Goal: Task Accomplishment & Management: Manage account settings

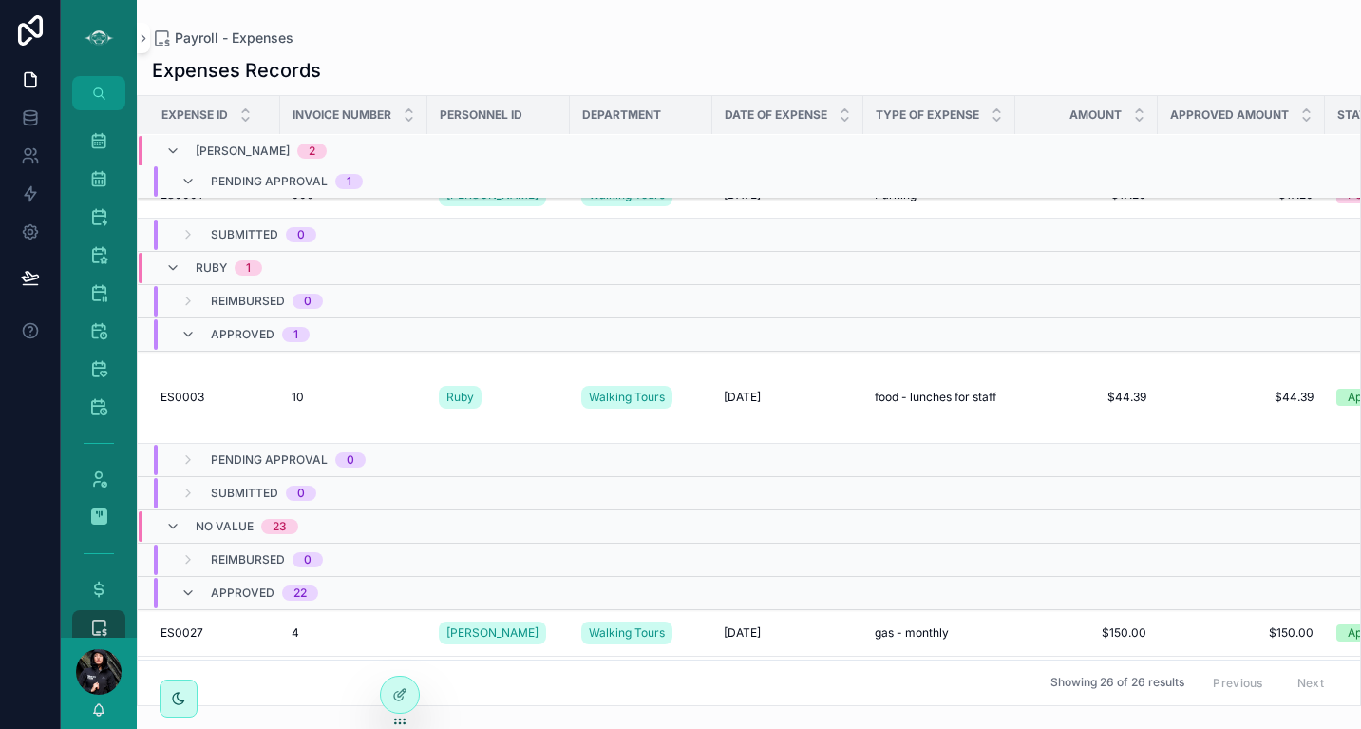
scroll to position [183, 0]
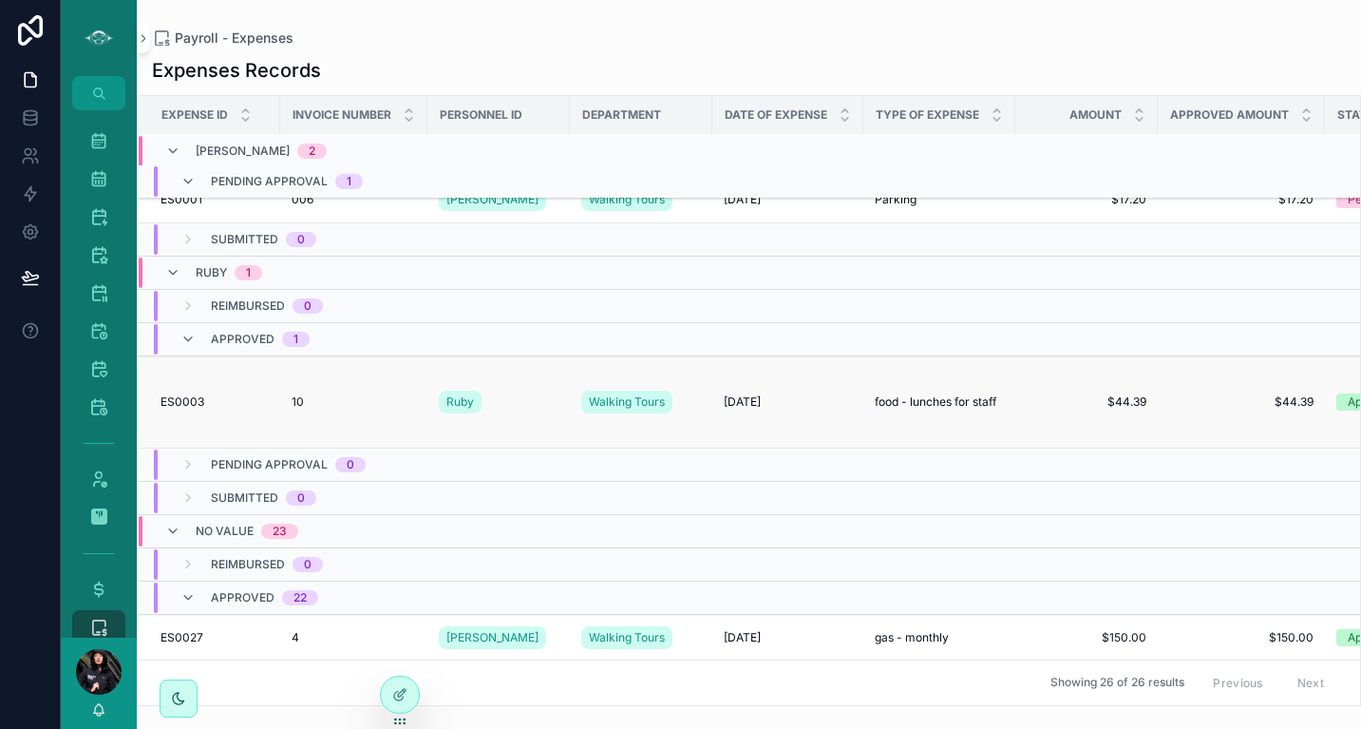
click at [338, 404] on div "10 10" at bounding box center [354, 401] width 124 height 15
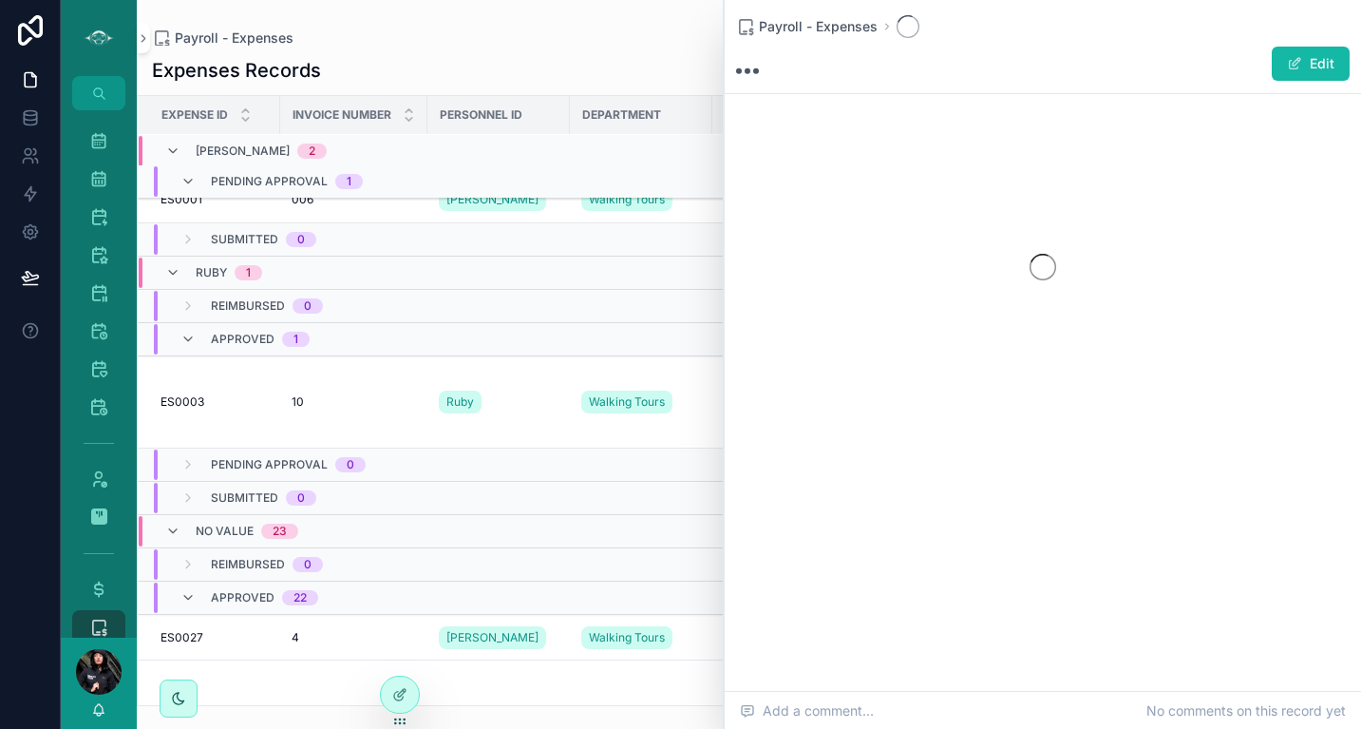
drag, startPoint x: 1354, startPoint y: 230, endPoint x: 1349, endPoint y: 268, distance: 38.3
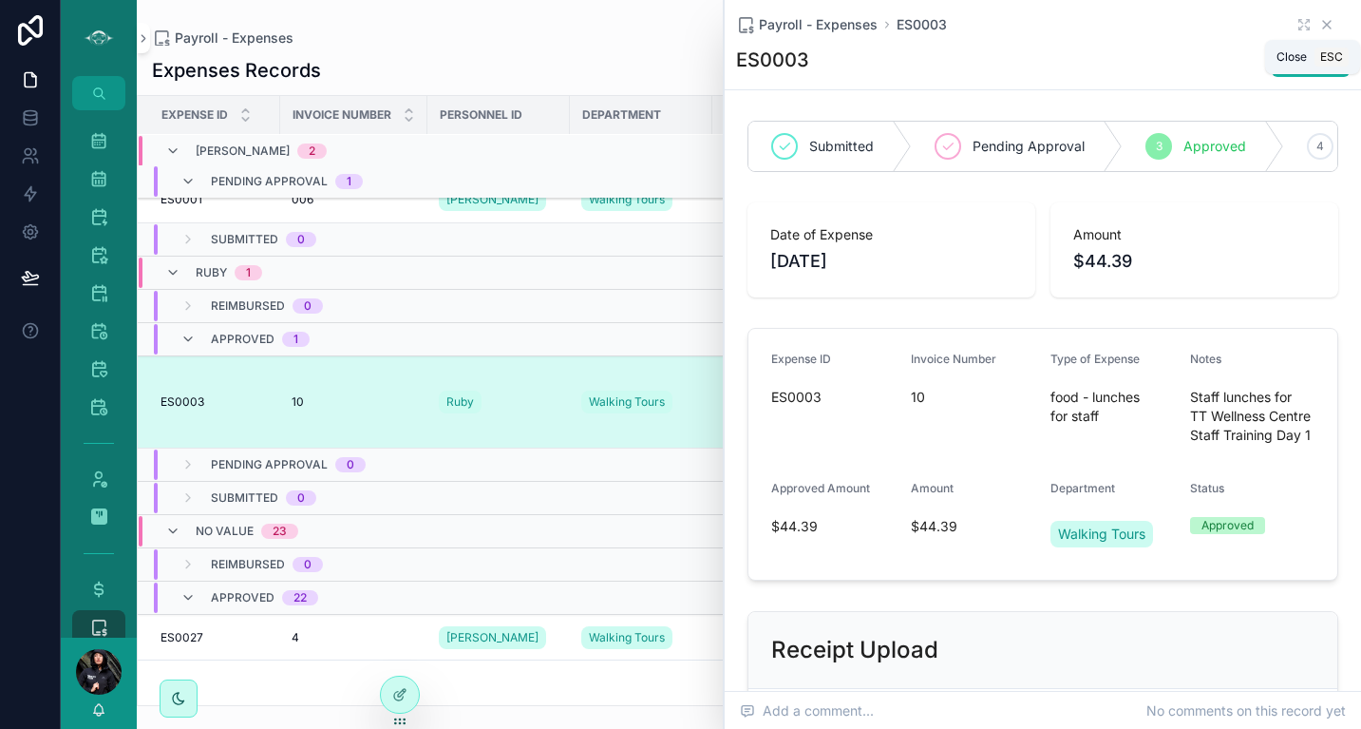
click at [1319, 21] on icon "scrollable content" at bounding box center [1326, 24] width 15 height 15
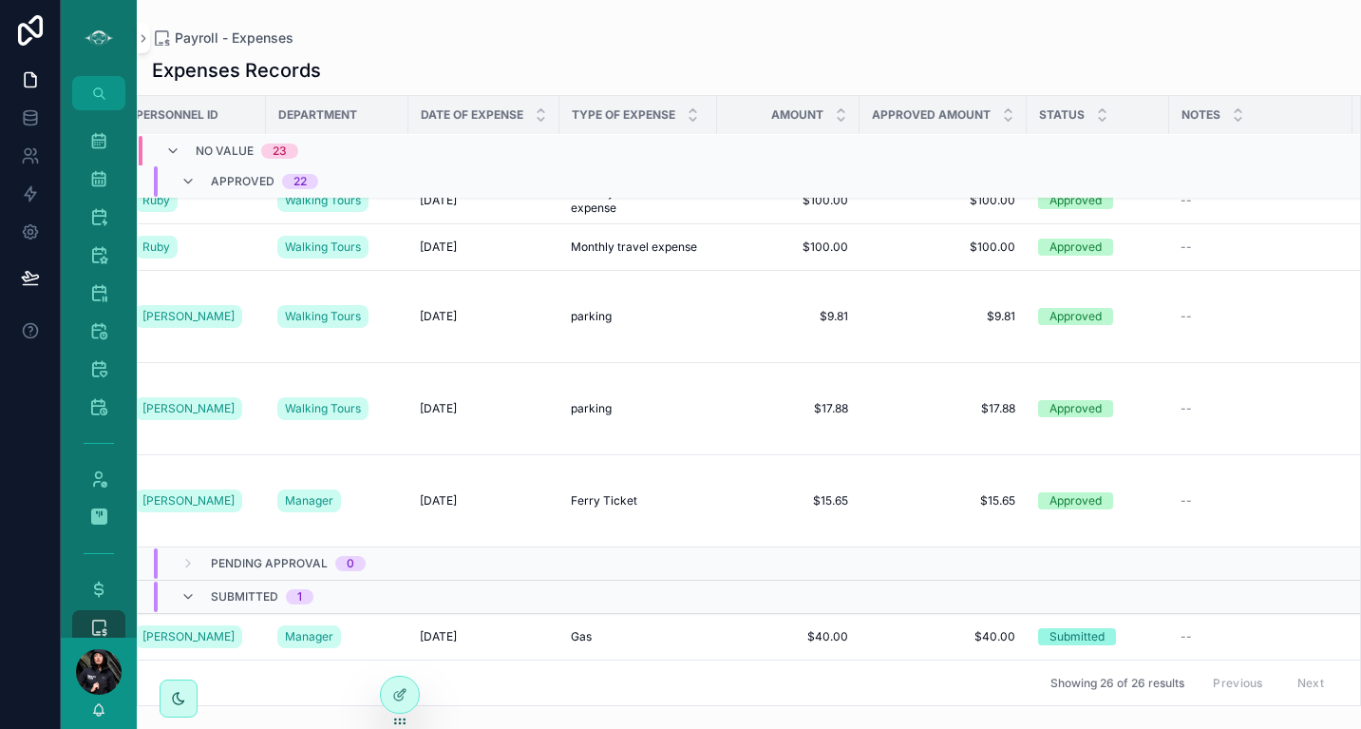
scroll to position [1999, 300]
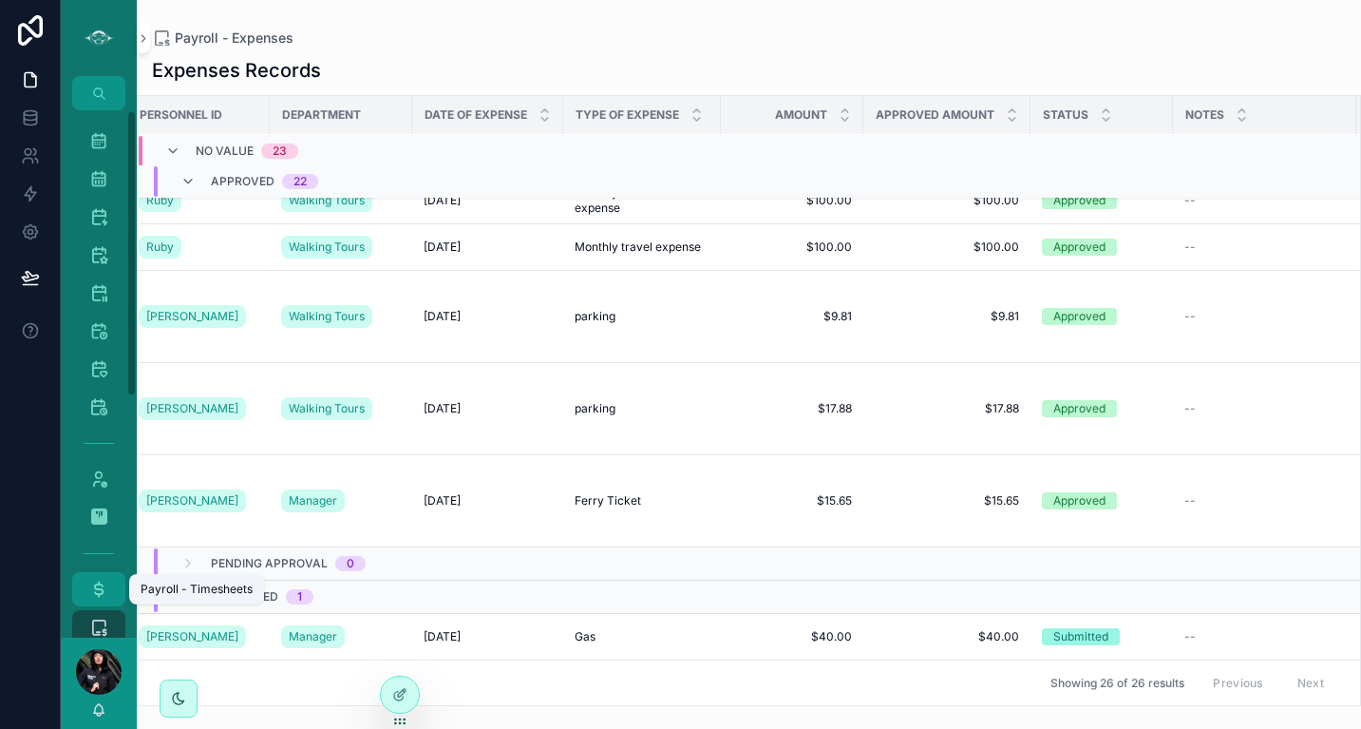
click at [104, 587] on icon "scrollable content" at bounding box center [98, 588] width 19 height 19
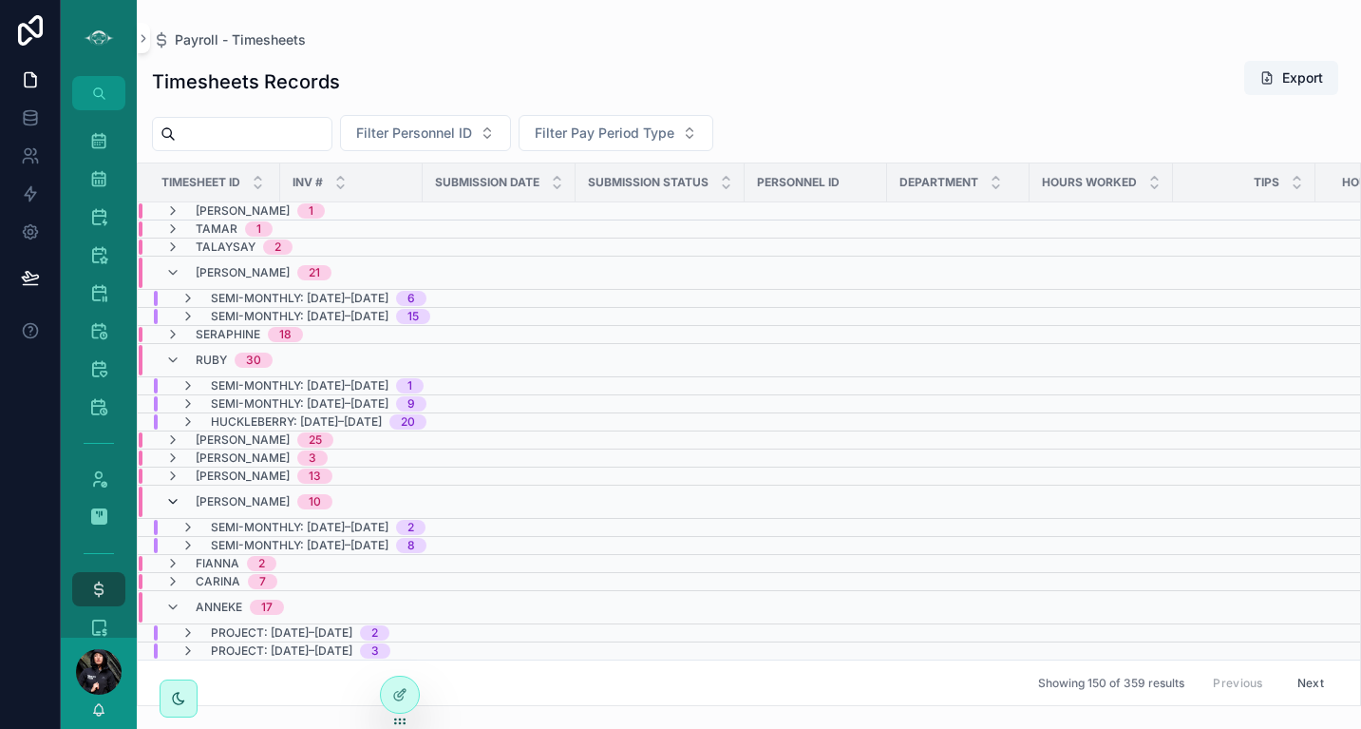
click at [179, 497] on icon "scrollable content" at bounding box center [172, 501] width 15 height 15
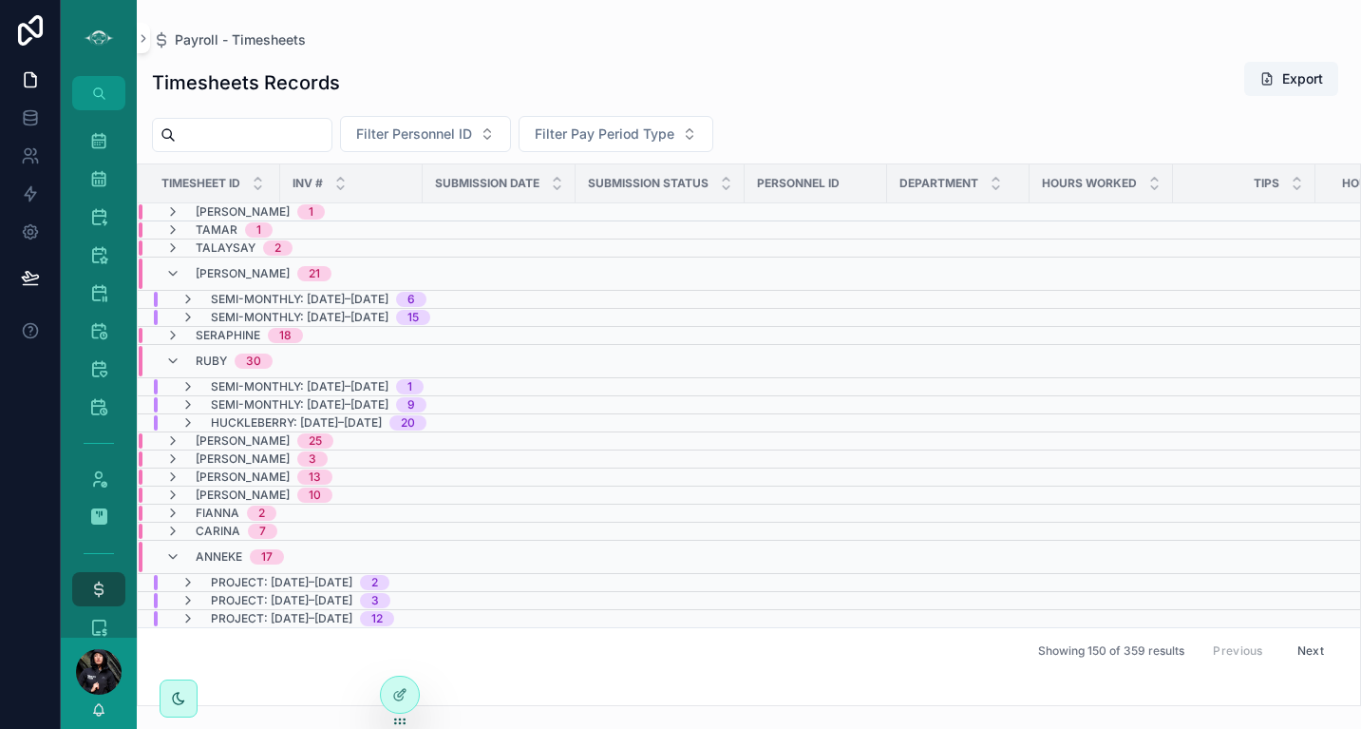
click at [312, 136] on input "scrollable content" at bounding box center [254, 135] width 156 height 27
type input "*****"
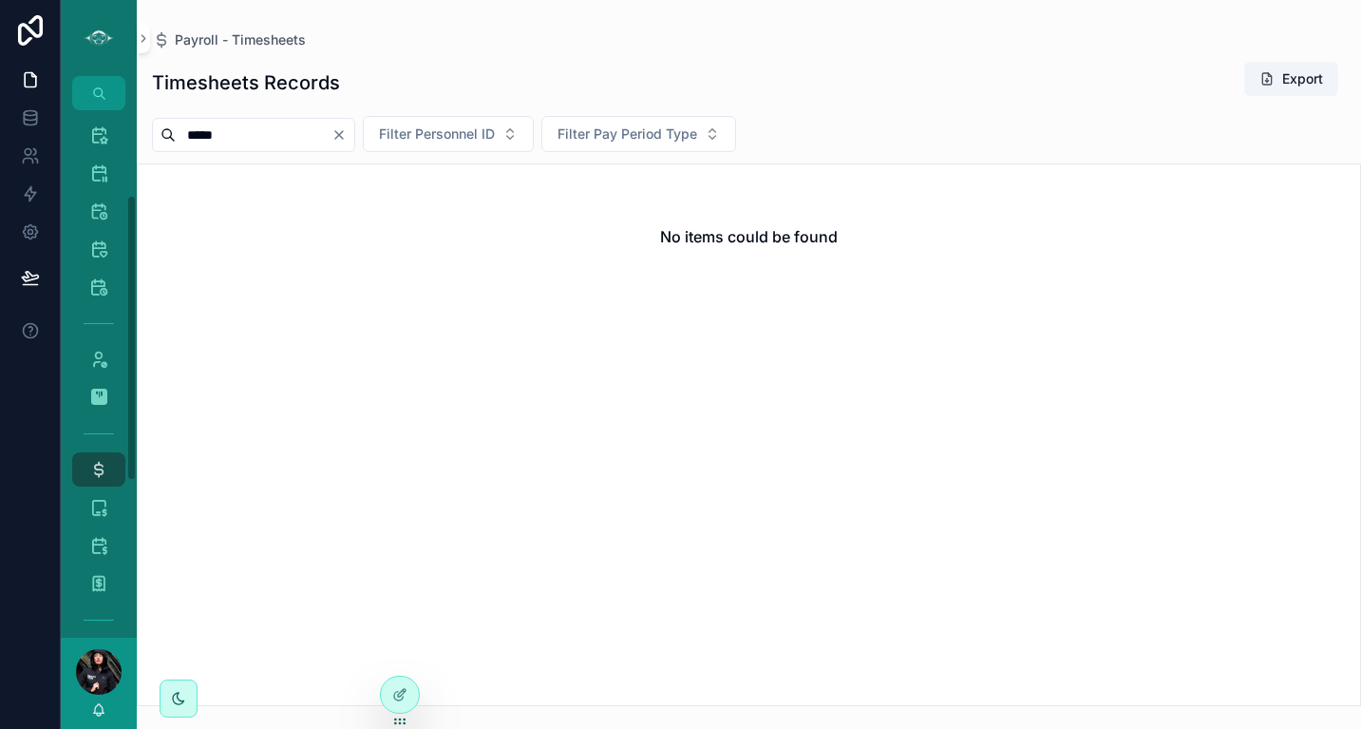
scroll to position [160, 0]
drag, startPoint x: 131, startPoint y: 361, endPoint x: 129, endPoint y: 448, distance: 87.4
click at [129, 448] on div "Master Calendar 1,580 Tour Calendar 722 Vancouver Calendar 390 Sunshine Coast C…" at bounding box center [99, 373] width 76 height 527
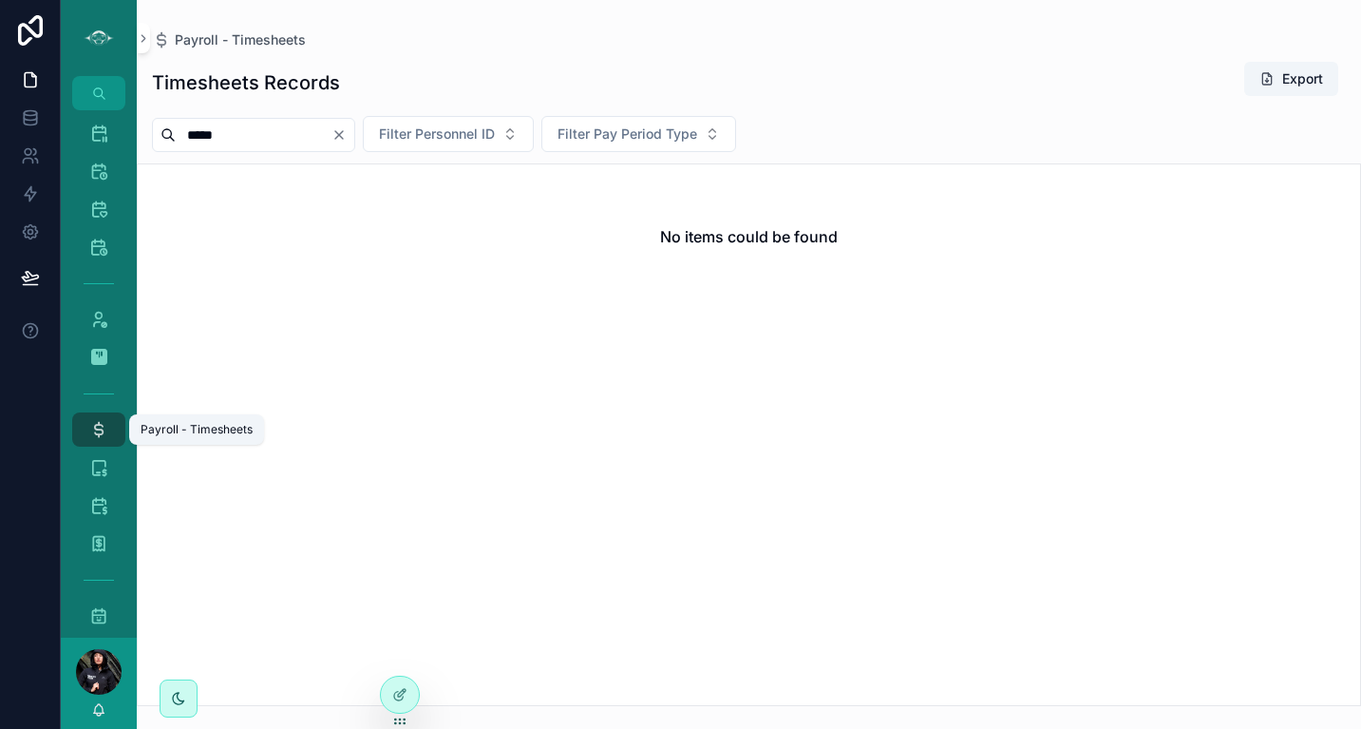
click at [103, 424] on icon "scrollable content" at bounding box center [98, 429] width 19 height 19
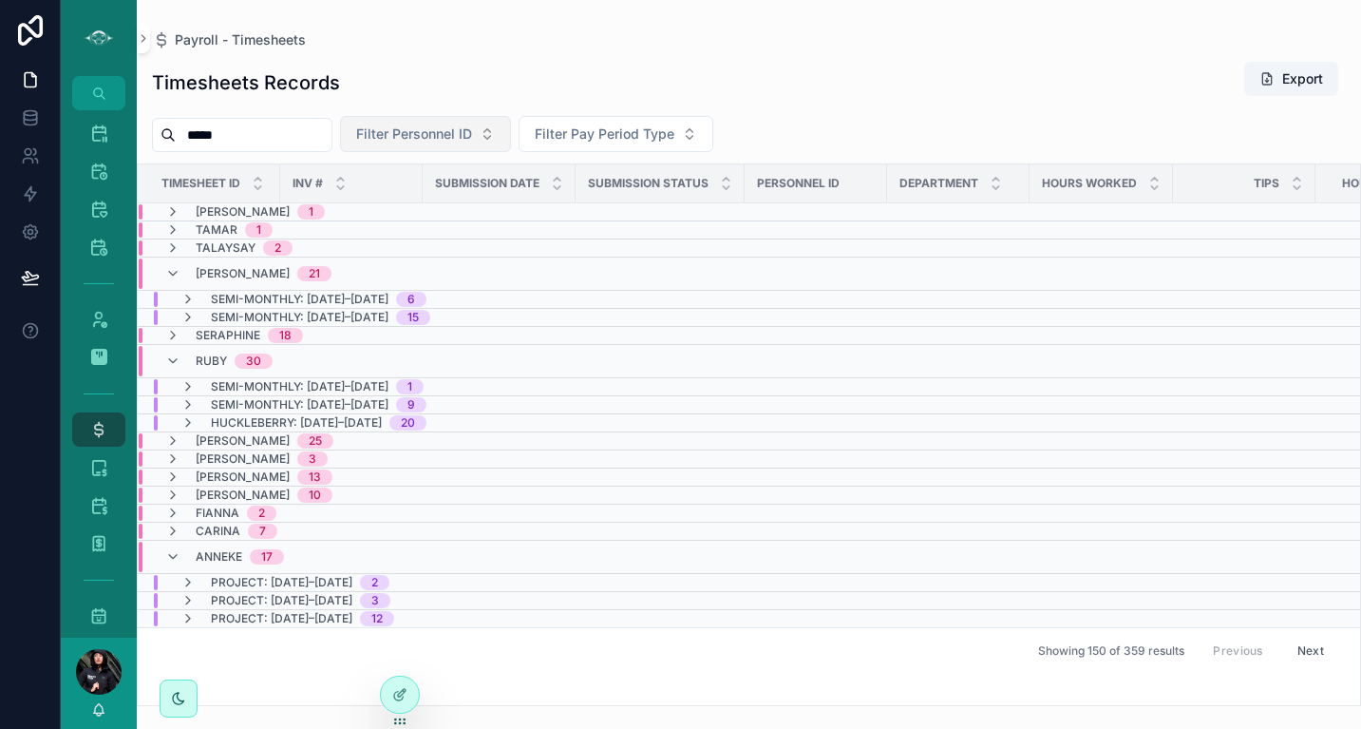
click at [427, 145] on button "Filter Personnel ID" at bounding box center [425, 134] width 171 height 36
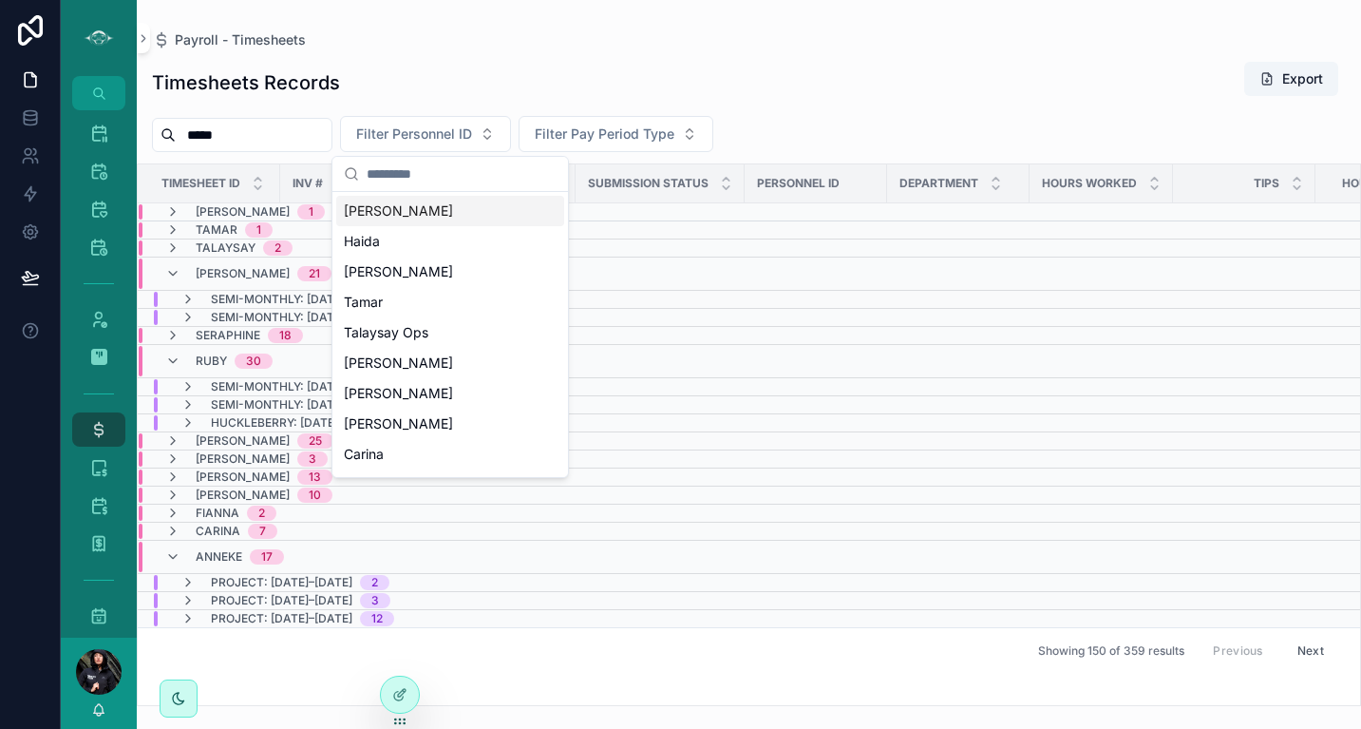
click at [418, 170] on input "scrollable content" at bounding box center [462, 174] width 190 height 34
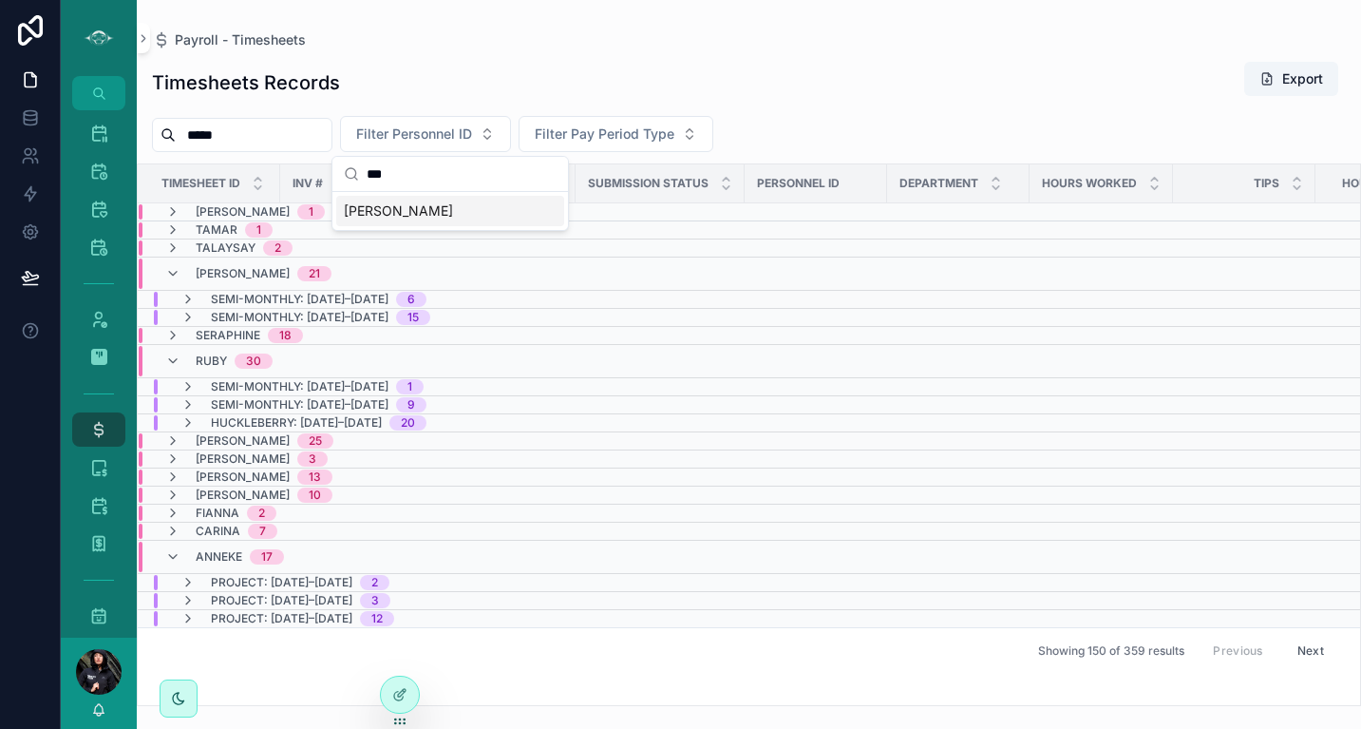
type input "***"
click at [421, 213] on div "[PERSON_NAME]" at bounding box center [450, 211] width 228 height 30
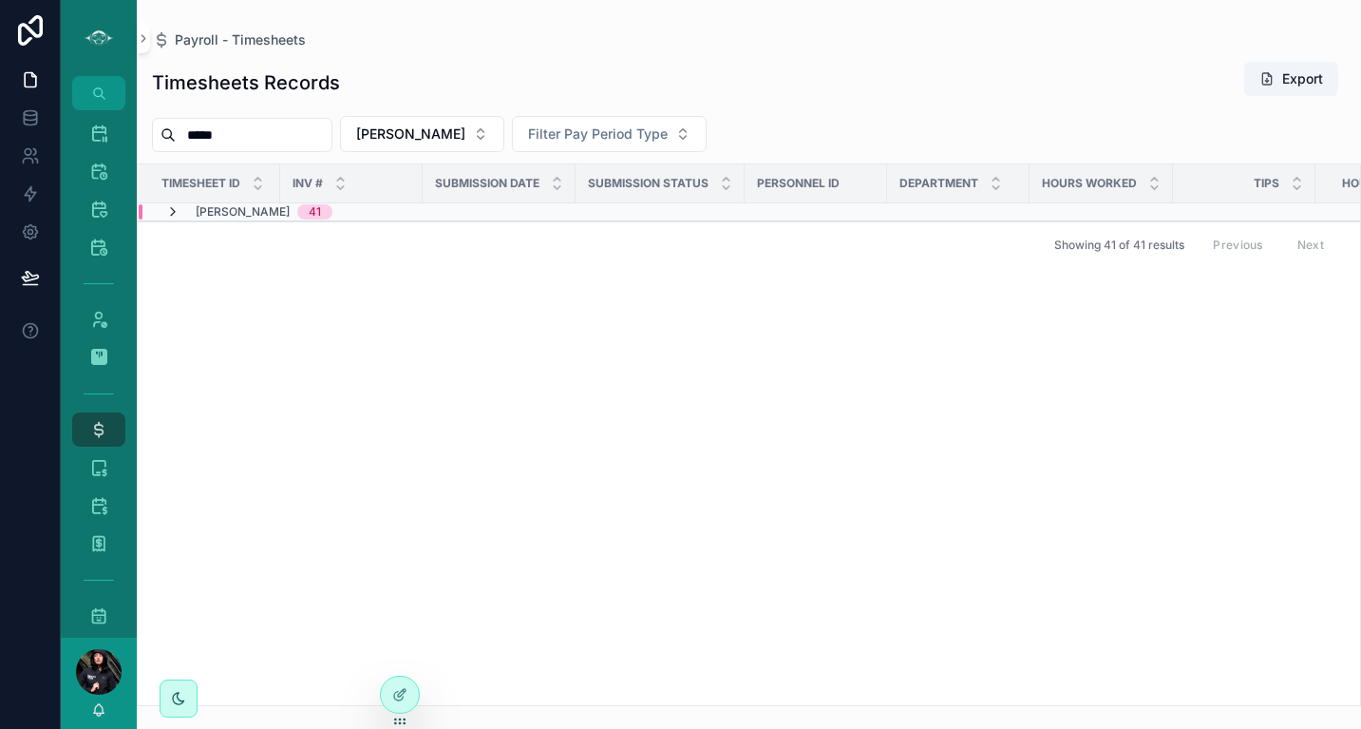
click at [176, 206] on icon "scrollable content" at bounding box center [172, 211] width 15 height 15
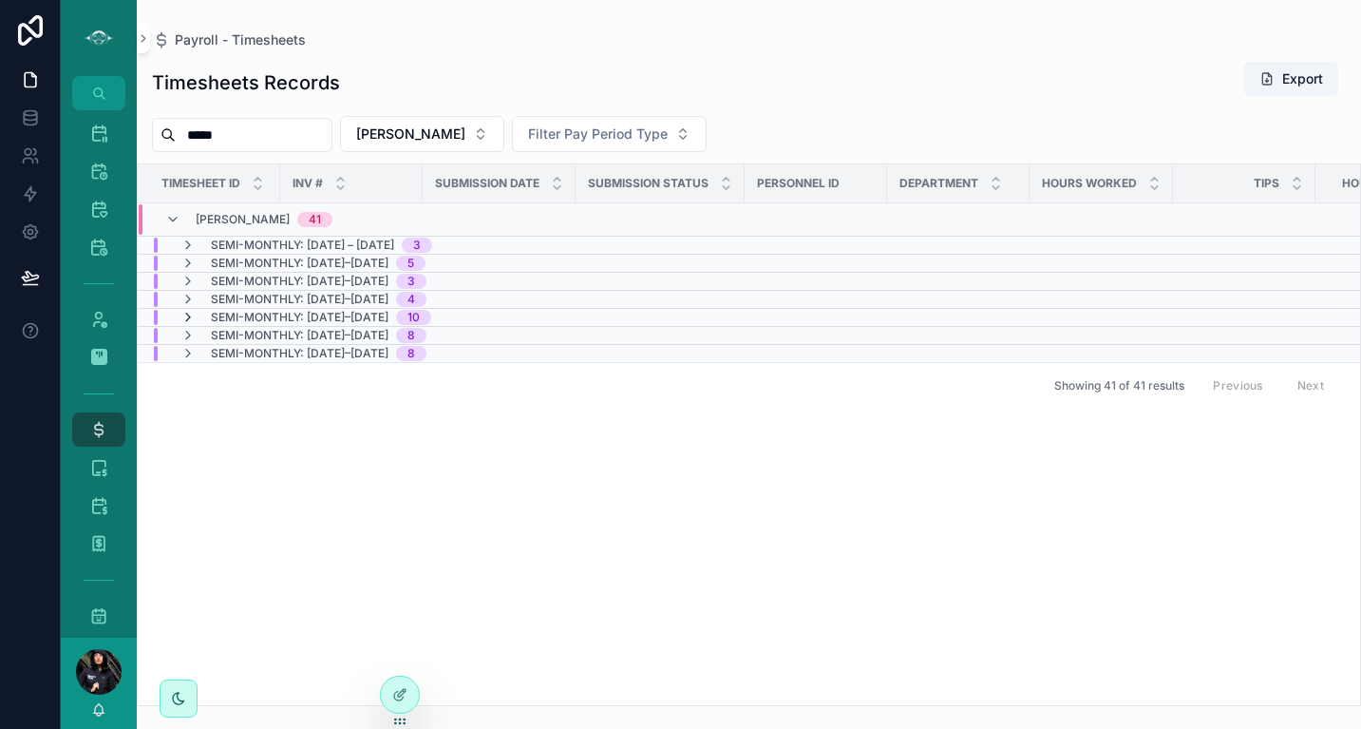
click at [191, 320] on icon "scrollable content" at bounding box center [187, 317] width 15 height 15
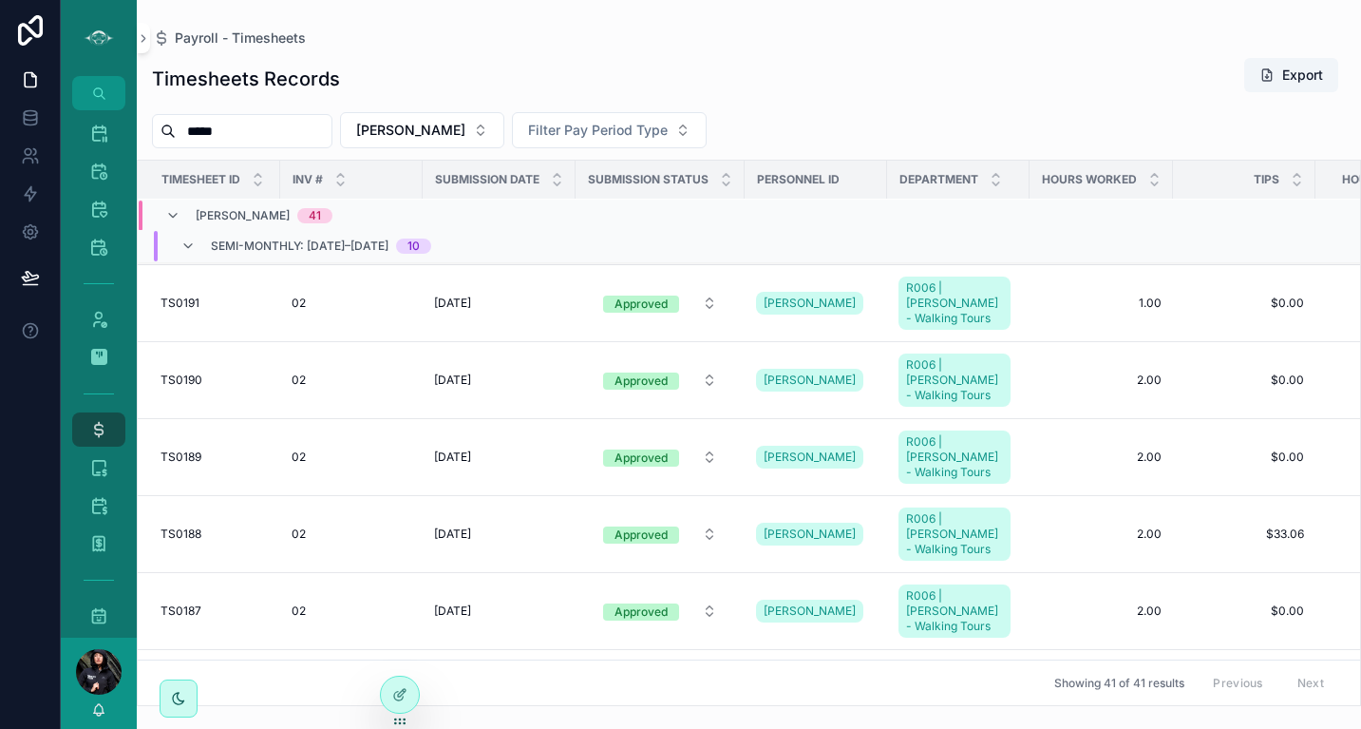
scroll to position [346, 0]
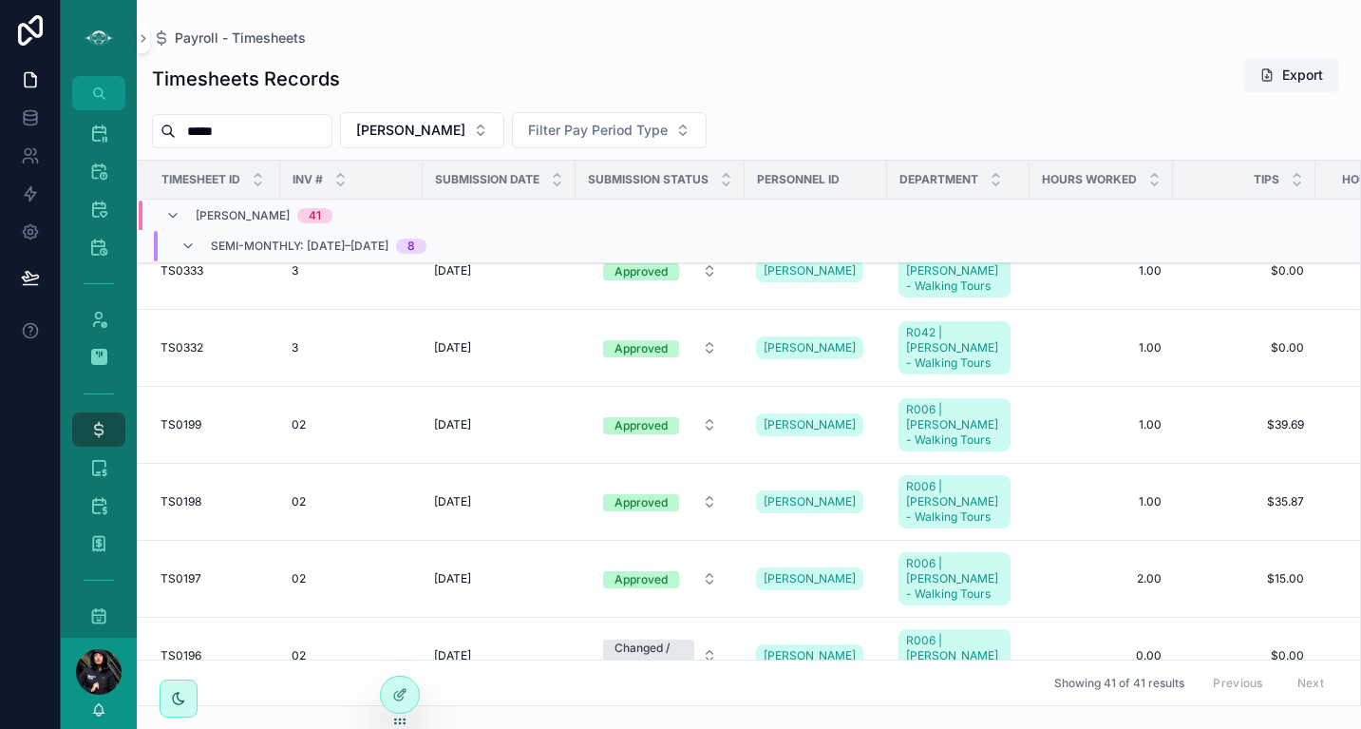
scroll to position [950, 0]
click at [101, 466] on icon "scrollable content" at bounding box center [98, 467] width 19 height 19
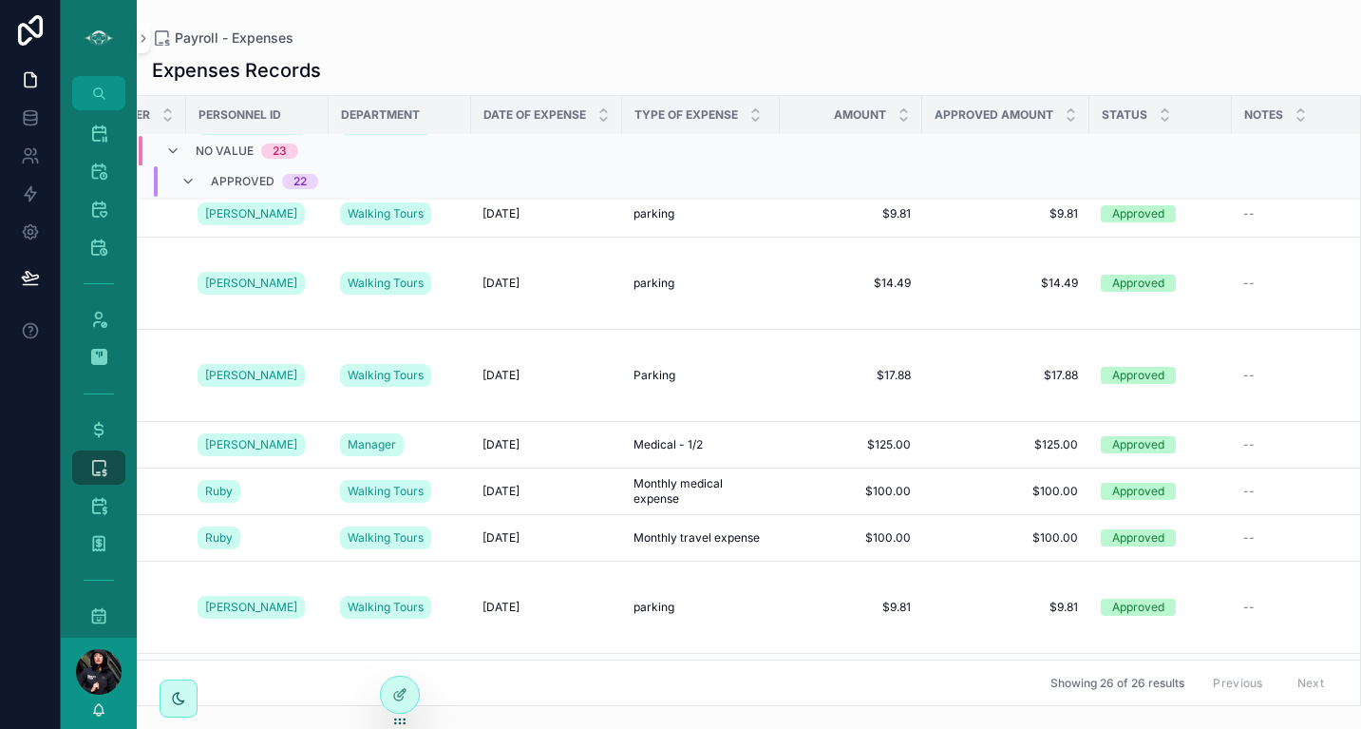
scroll to position [1999, 241]
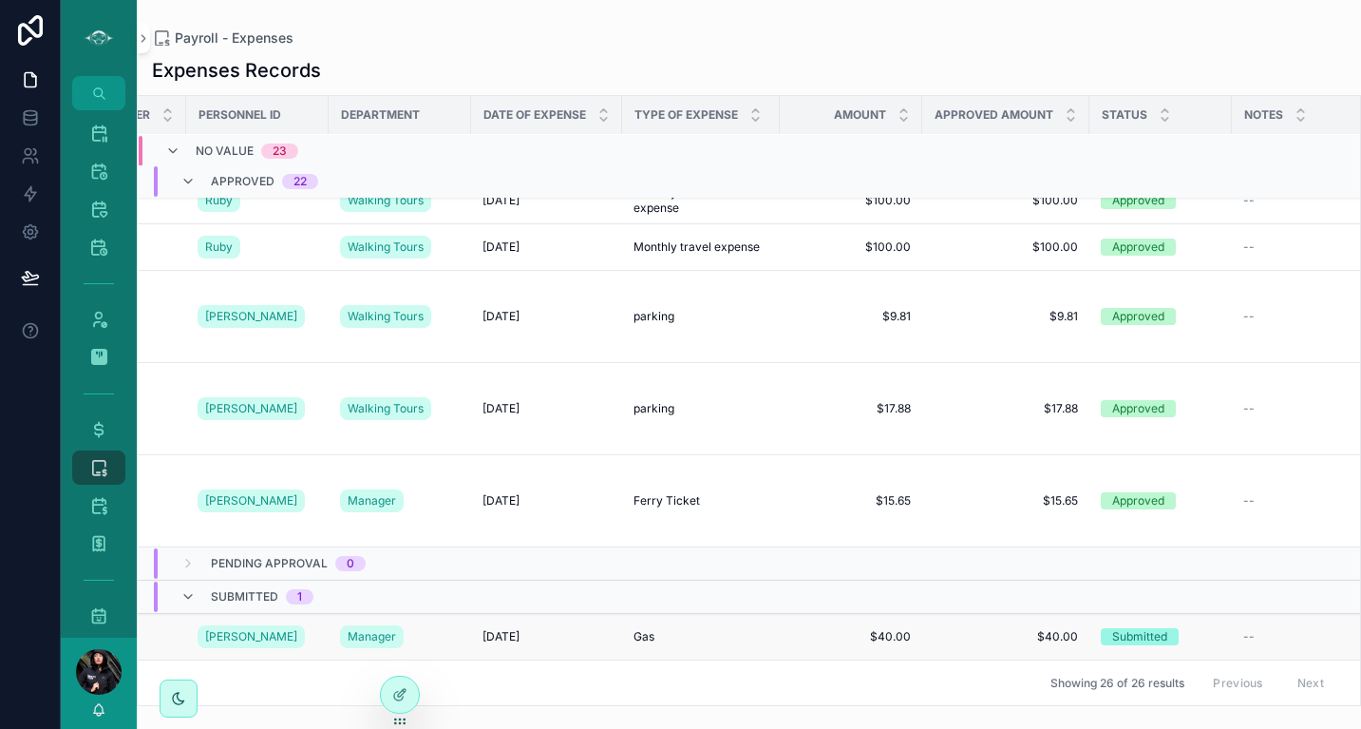
click at [1157, 628] on div "Submitted" at bounding box center [1139, 636] width 55 height 17
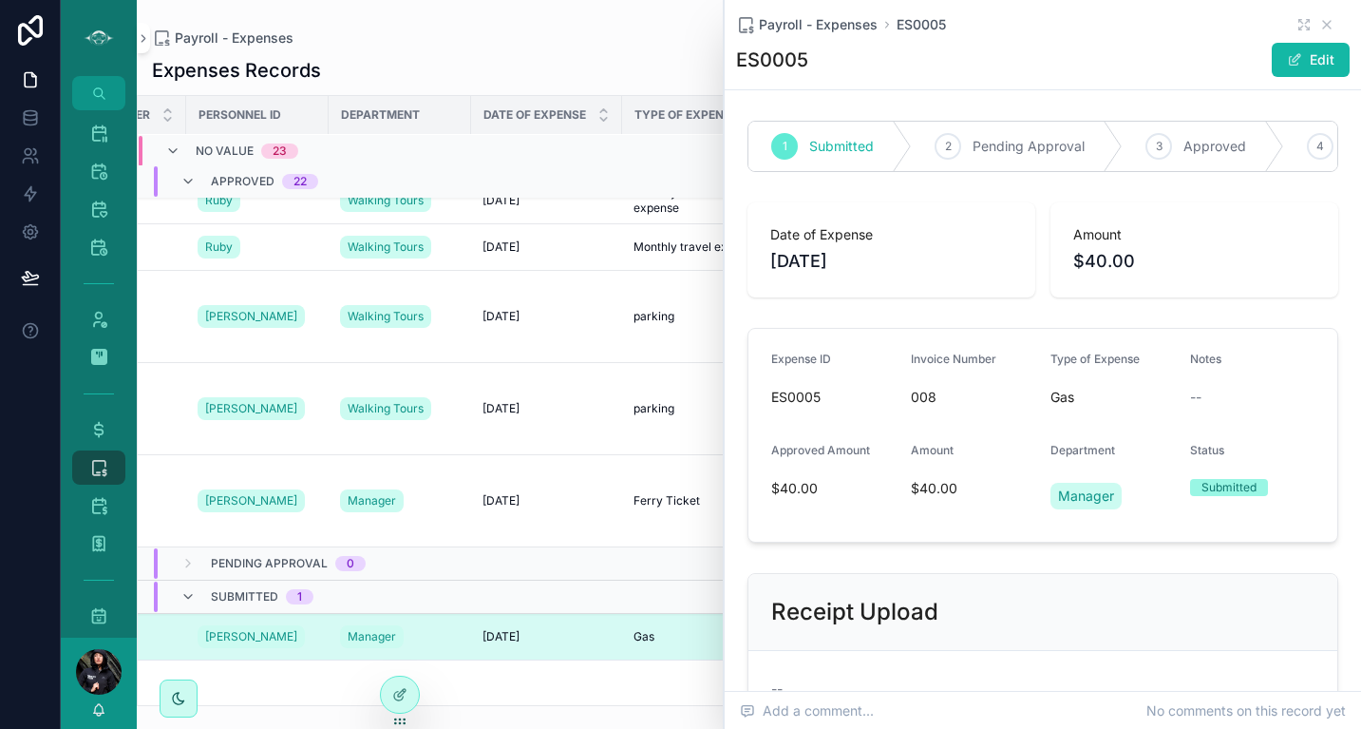
click at [1211, 496] on div "Submitted" at bounding box center [1229, 487] width 55 height 17
click at [1193, 155] on span "Approved" at bounding box center [1215, 146] width 63 height 19
click at [1319, 24] on icon "scrollable content" at bounding box center [1326, 24] width 15 height 15
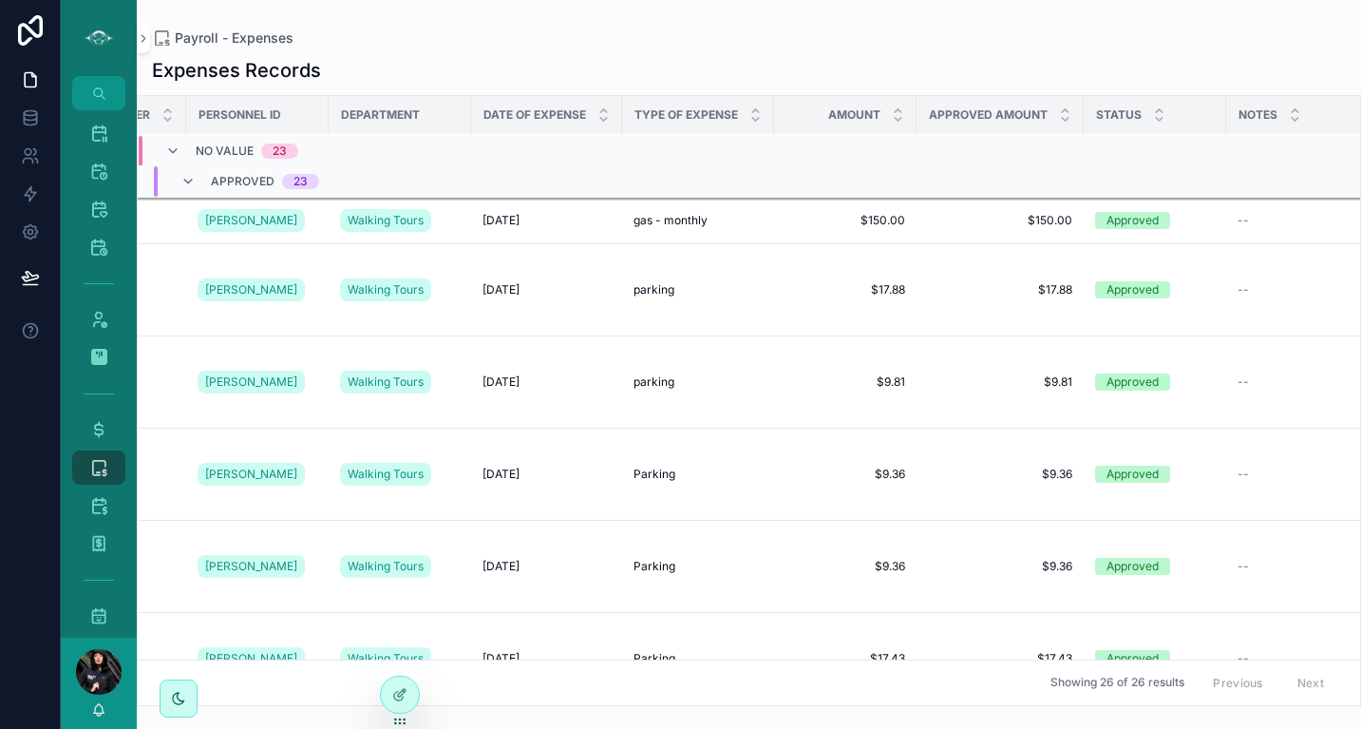
scroll to position [430, 241]
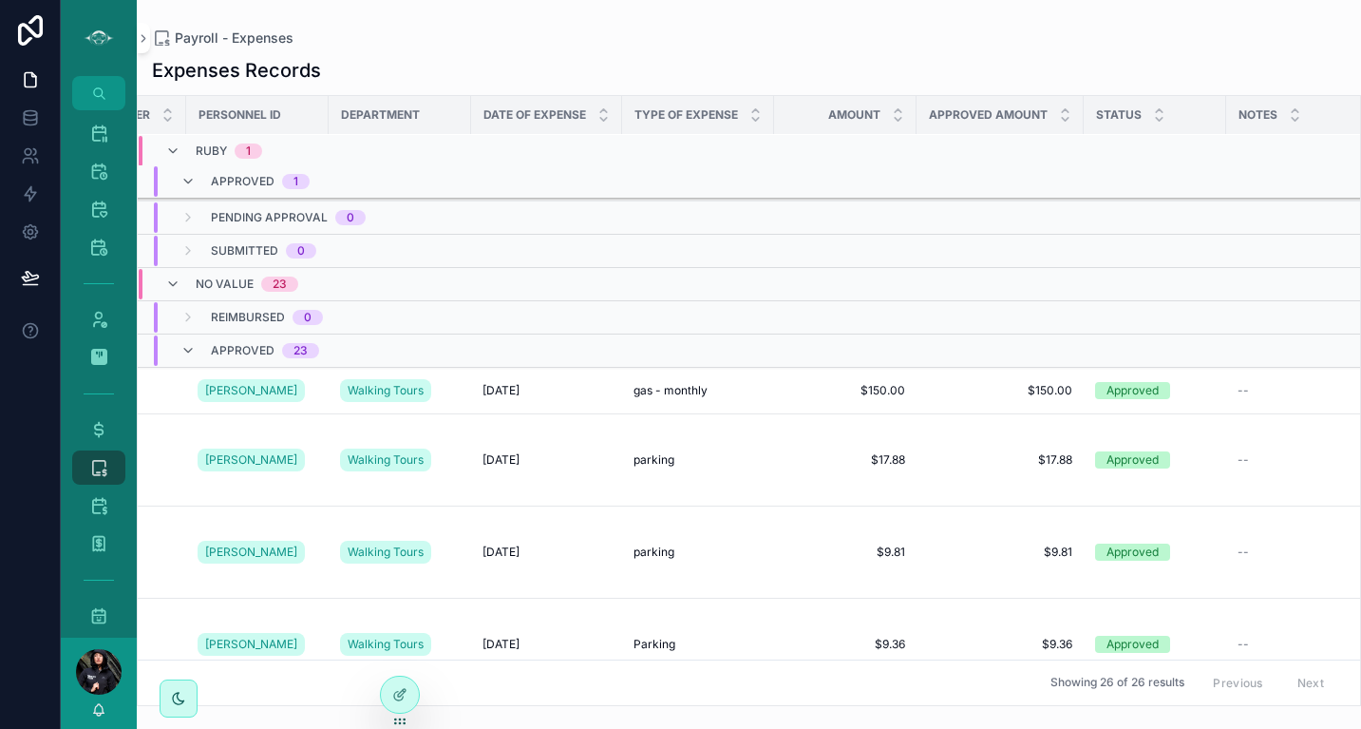
click at [1353, 350] on div "Expense ID Invoice Number Personnel ID Department Date of Expense Type of Expen…" at bounding box center [749, 400] width 1223 height 609
